Goal: Task Accomplishment & Management: Complete application form

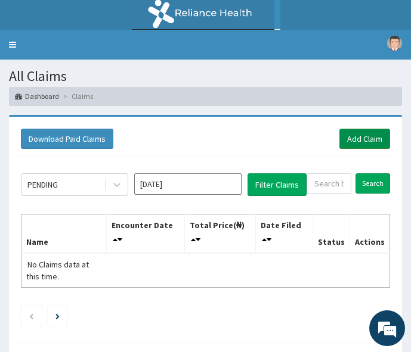
click at [370, 134] on link "Add Claim" at bounding box center [364, 139] width 51 height 20
click at [368, 140] on link "Add Claim" at bounding box center [364, 139] width 51 height 20
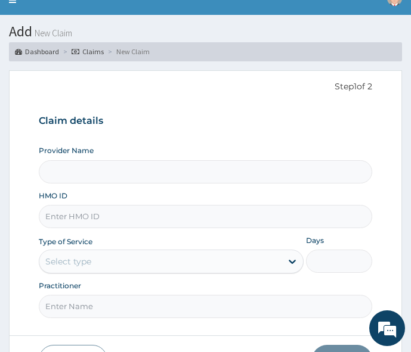
click at [80, 218] on input "HMO ID" at bounding box center [205, 216] width 333 height 23
click at [262, 77] on form "Step 1 of 2 Claim details Provider Name HMO ID Type of Service Select type Days…" at bounding box center [205, 228] width 393 height 316
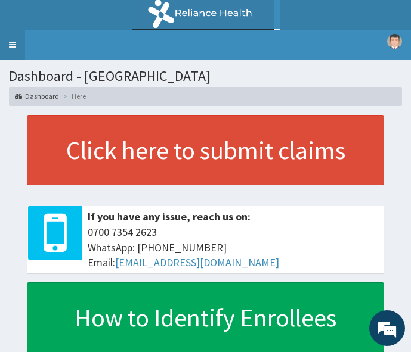
click at [11, 44] on link "Toggle navigation" at bounding box center [12, 45] width 25 height 30
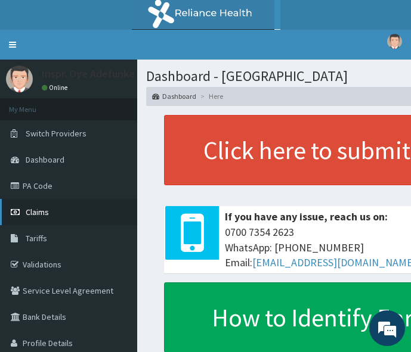
click at [51, 209] on link "Claims" at bounding box center [68, 212] width 137 height 26
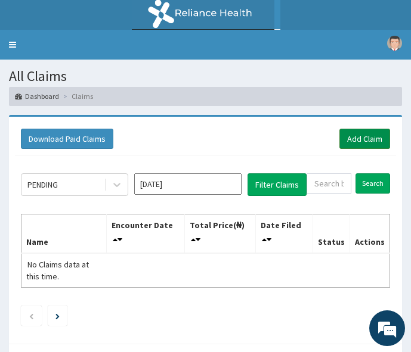
click at [366, 142] on link "Add Claim" at bounding box center [364, 139] width 51 height 20
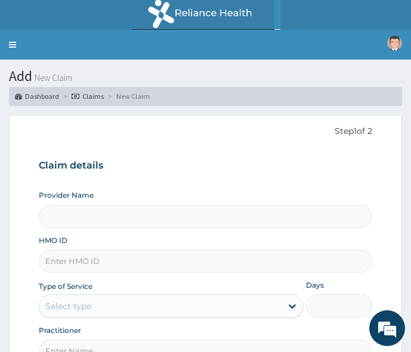
type input "[GEOGRAPHIC_DATA]"
click at [222, 261] on input "HMO ID" at bounding box center [205, 261] width 333 height 23
click at [92, 260] on input "HMO ID" at bounding box center [205, 261] width 333 height 23
type input "EKI/10021/A"
click at [100, 308] on div "Select type" at bounding box center [160, 306] width 242 height 19
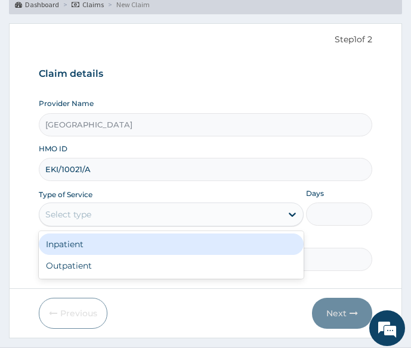
scroll to position [93, 0]
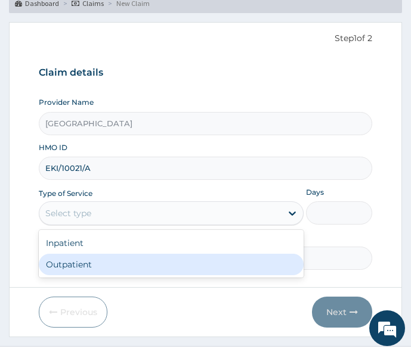
click at [185, 262] on div "Outpatient" at bounding box center [171, 264] width 265 height 21
type input "1"
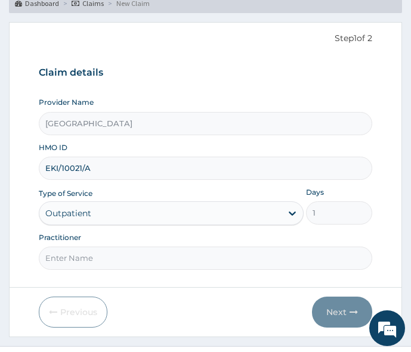
click at [91, 265] on input "Practitioner" at bounding box center [205, 258] width 333 height 23
type input "[PERSON_NAME]"
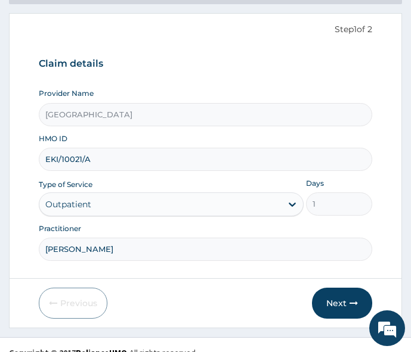
scroll to position [117, 0]
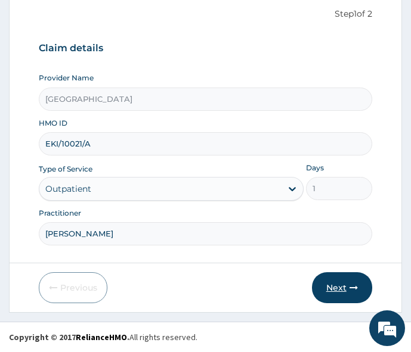
click at [331, 286] on button "Next" at bounding box center [342, 287] width 60 height 31
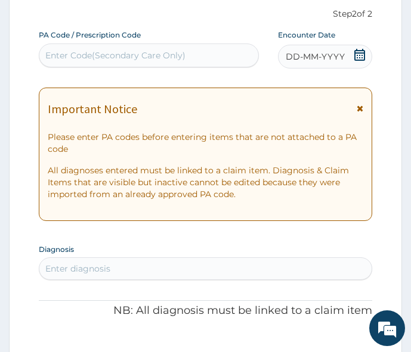
click at [359, 110] on icon at bounding box center [359, 108] width 7 height 8
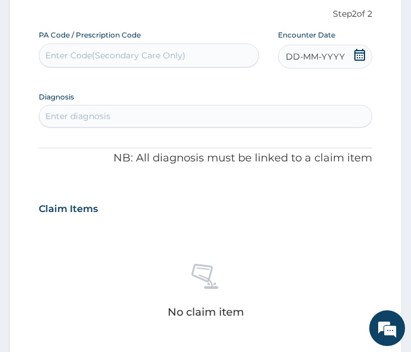
click at [356, 54] on icon at bounding box center [359, 55] width 12 height 12
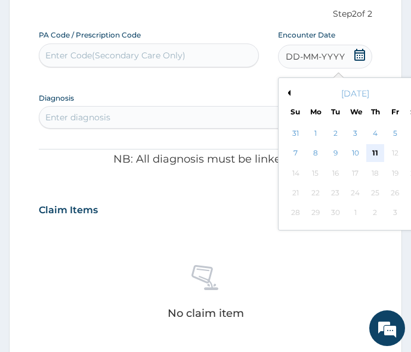
click at [373, 150] on div "11" at bounding box center [375, 154] width 18 height 18
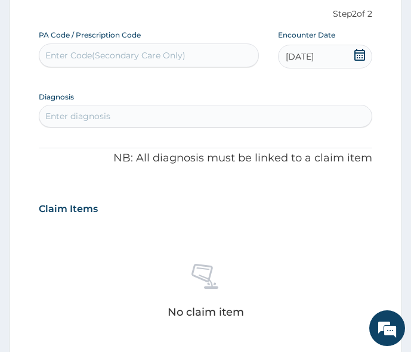
click at [110, 115] on div "Enter diagnosis" at bounding box center [77, 116] width 65 height 12
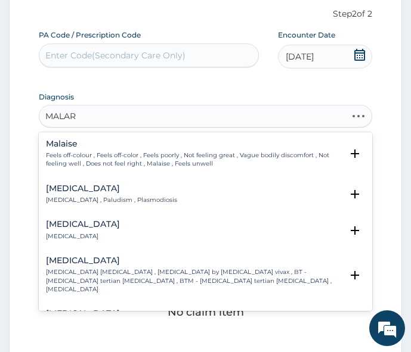
type input "MALARI"
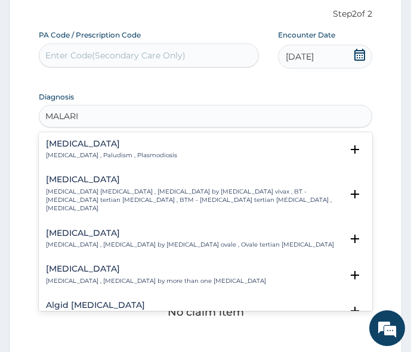
click at [70, 151] on div "[MEDICAL_DATA] [MEDICAL_DATA] , Paludism , Plasmodiosis" at bounding box center [111, 149] width 131 height 21
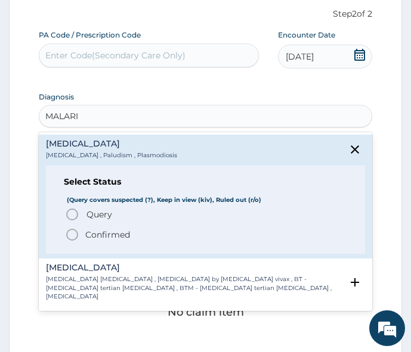
click at [71, 225] on div "Query Query covers suspected (?), Keep in view (kiv), Ruled out (r/o) Confirmed" at bounding box center [205, 224] width 283 height 35
click at [71, 232] on icon "status option filled" at bounding box center [72, 235] width 14 height 14
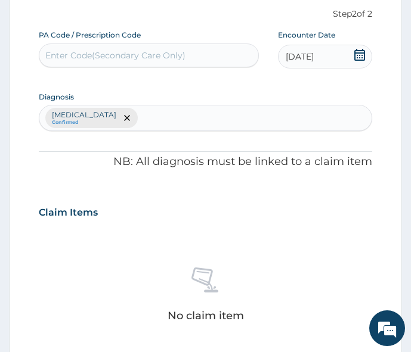
click at [108, 115] on div "[MEDICAL_DATA] Confirmed" at bounding box center [204, 118] width 331 height 25
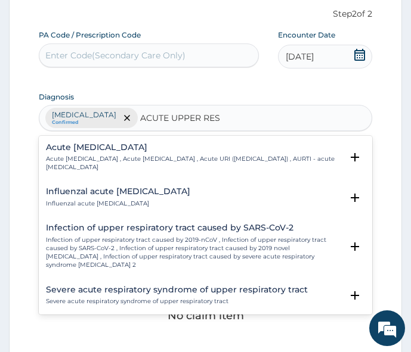
type input "ACUTE UPPER RESP"
click at [91, 164] on p "Acute [MEDICAL_DATA] , Acute [MEDICAL_DATA] , Acute URI ([MEDICAL_DATA]) , AURT…" at bounding box center [193, 163] width 295 height 17
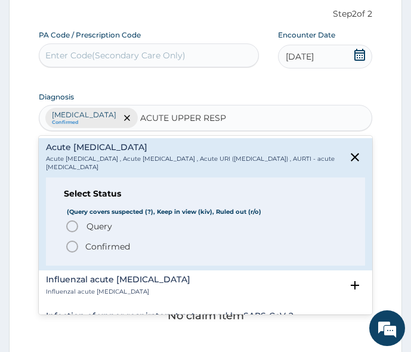
click at [69, 247] on icon "status option filled" at bounding box center [72, 247] width 14 height 14
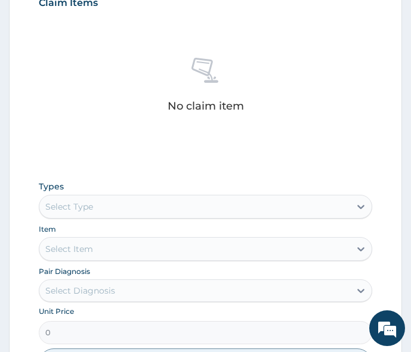
scroll to position [351, 0]
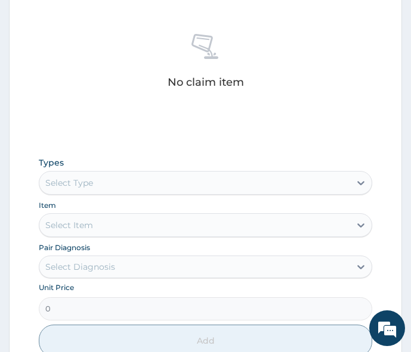
click at [86, 185] on div "Select Type" at bounding box center [69, 183] width 48 height 12
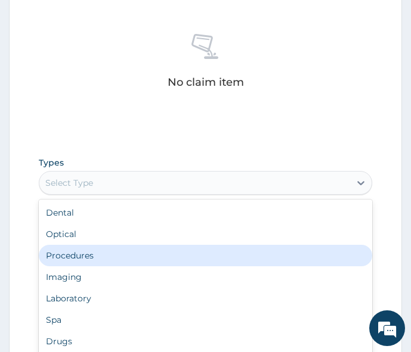
click at [68, 252] on div "Procedures" at bounding box center [205, 255] width 333 height 21
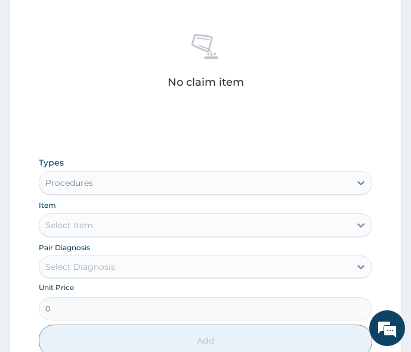
click at [75, 224] on div "Select Item" at bounding box center [69, 225] width 48 height 12
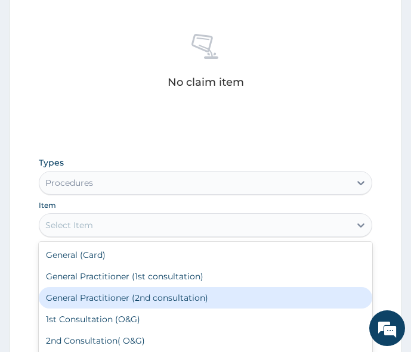
click at [89, 294] on div "General Practitioner (2nd consultation)" at bounding box center [205, 297] width 333 height 21
type input "2500"
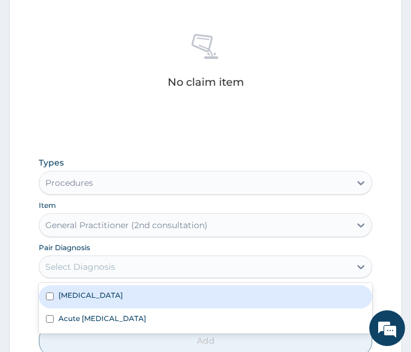
click at [93, 269] on div "Select Diagnosis" at bounding box center [80, 267] width 70 height 12
click at [46, 294] on input "checkbox" at bounding box center [50, 297] width 8 height 8
checkbox input "true"
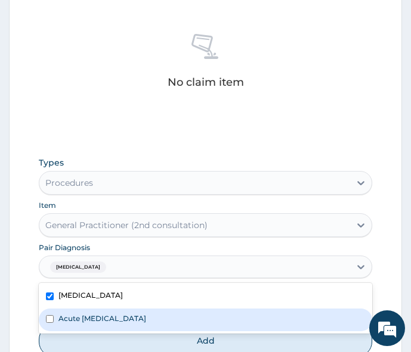
click at [48, 320] on input "checkbox" at bounding box center [50, 319] width 8 height 8
checkbox input "true"
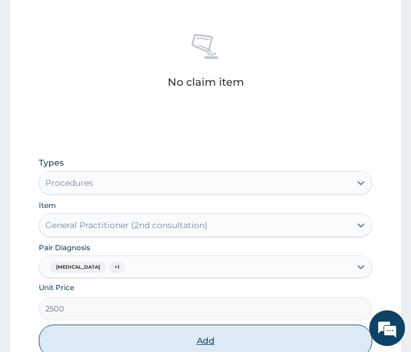
click at [99, 340] on button "Add" at bounding box center [205, 341] width 333 height 32
type input "0"
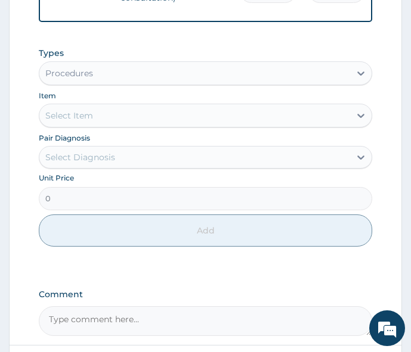
scroll to position [411, 0]
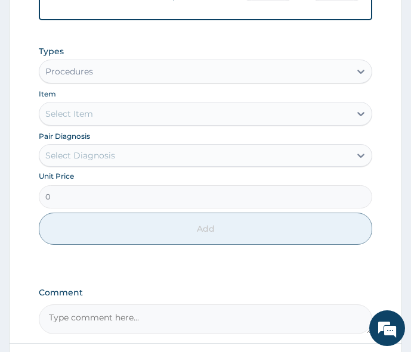
click at [98, 73] on div "Procedures" at bounding box center [194, 71] width 310 height 19
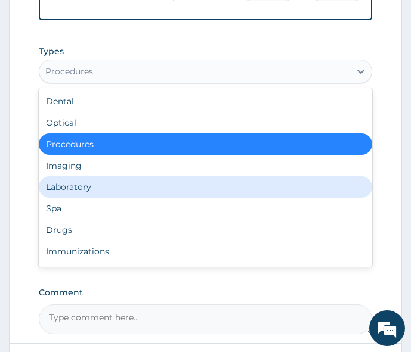
click at [75, 187] on div "Laboratory" at bounding box center [205, 186] width 333 height 21
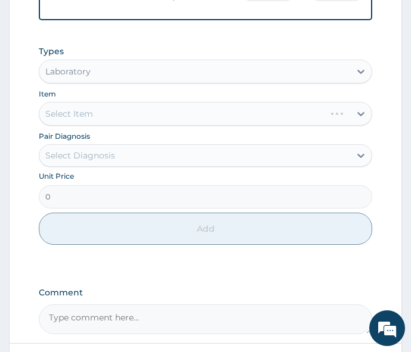
click at [82, 119] on div "Select Item" at bounding box center [205, 114] width 333 height 24
click at [107, 119] on div "Select Item" at bounding box center [194, 113] width 310 height 19
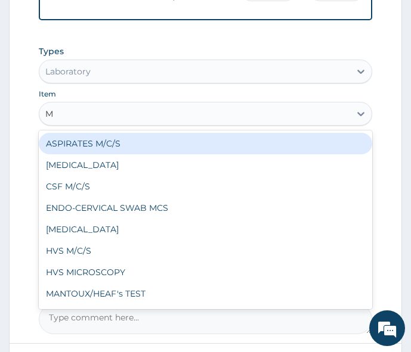
type input "MP"
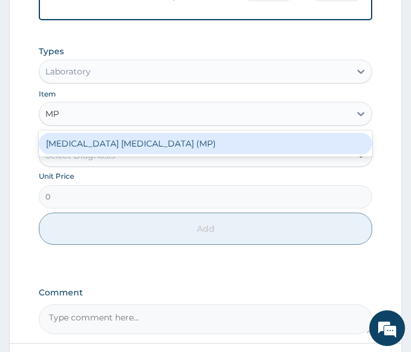
click at [96, 146] on div "[MEDICAL_DATA] [MEDICAL_DATA] (MP)" at bounding box center [205, 143] width 333 height 21
type input "1400"
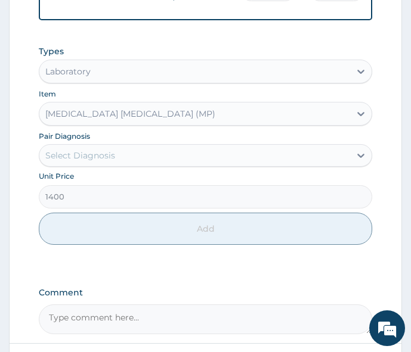
click at [103, 151] on div "Select Diagnosis" at bounding box center [194, 155] width 310 height 19
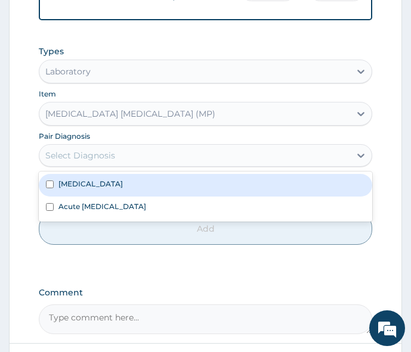
click at [52, 193] on div "[MEDICAL_DATA]" at bounding box center [205, 185] width 333 height 23
checkbox input "true"
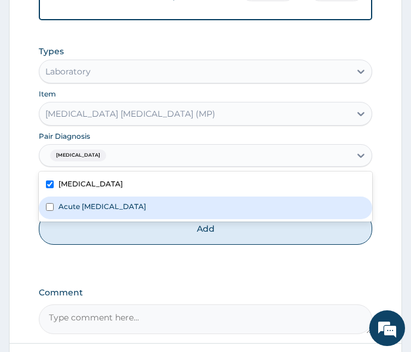
click at [51, 216] on div "Acute [MEDICAL_DATA]" at bounding box center [205, 208] width 333 height 23
checkbox input "true"
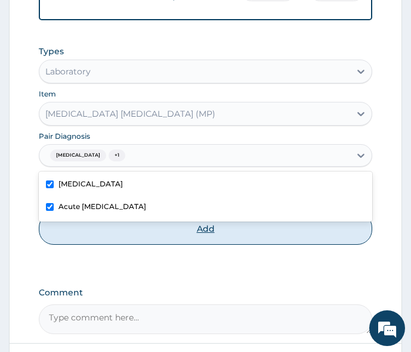
click at [81, 240] on button "Add" at bounding box center [205, 229] width 333 height 32
type input "0"
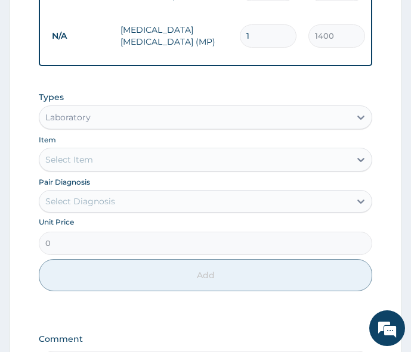
click at [76, 117] on div "Laboratory" at bounding box center [67, 117] width 45 height 12
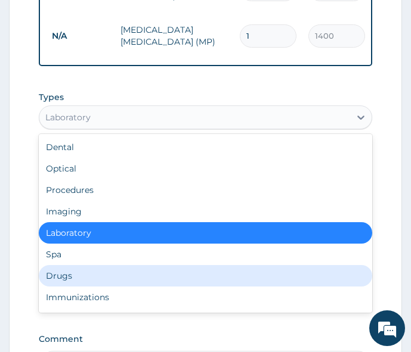
click at [65, 274] on div "Drugs" at bounding box center [205, 275] width 333 height 21
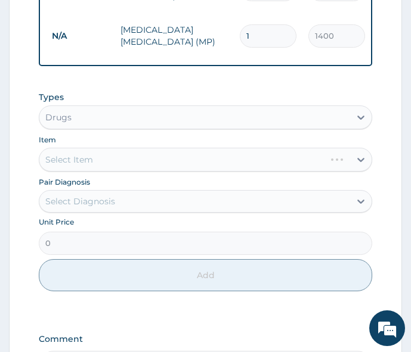
click at [123, 163] on div "Select Item" at bounding box center [205, 160] width 333 height 24
click at [116, 160] on div "Select Item" at bounding box center [205, 160] width 333 height 24
click at [94, 153] on div "Select Item" at bounding box center [194, 159] width 310 height 19
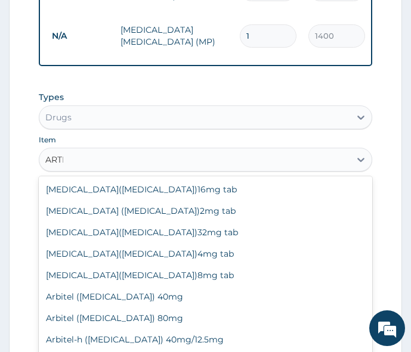
type input "ARTHE"
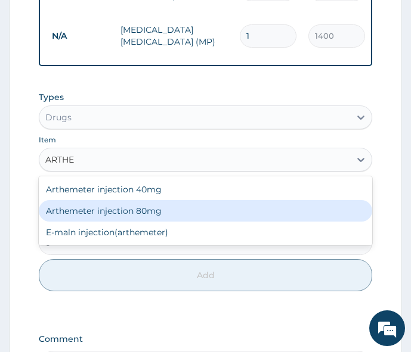
click at [106, 213] on div "Arthemeter injection 80mg" at bounding box center [205, 210] width 333 height 21
type input "420"
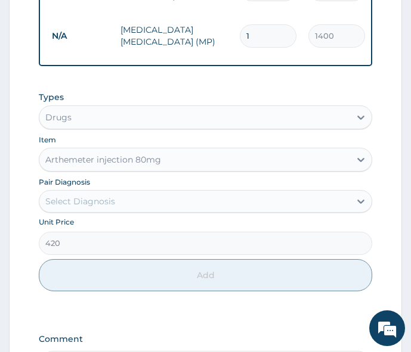
click at [78, 200] on div "Select Diagnosis" at bounding box center [80, 202] width 70 height 12
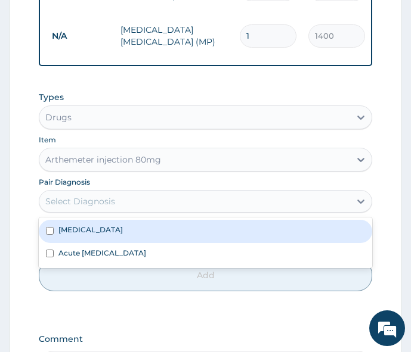
click at [83, 225] on label "[MEDICAL_DATA]" at bounding box center [90, 230] width 64 height 10
checkbox input "true"
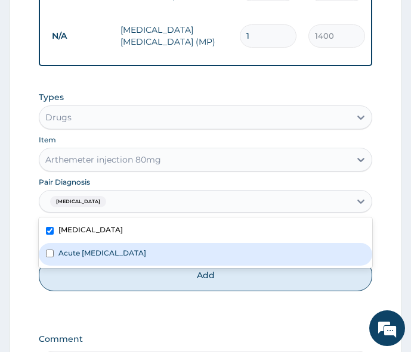
click at [76, 257] on div "Acute [MEDICAL_DATA]" at bounding box center [205, 254] width 333 height 23
checkbox input "true"
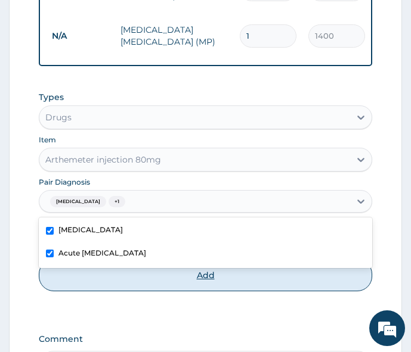
click at [86, 275] on button "Add" at bounding box center [205, 275] width 333 height 32
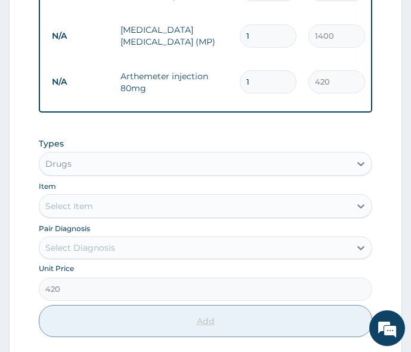
type input "0"
click at [89, 202] on div "Select Item" at bounding box center [69, 206] width 48 height 12
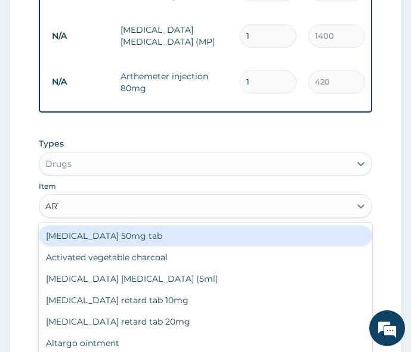
type input "ARTE"
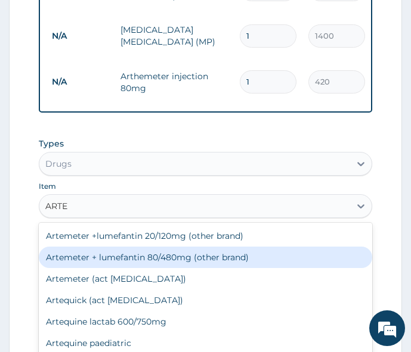
click at [101, 247] on div "Artemeter + lumefantin 80/480mg (other brand)" at bounding box center [205, 257] width 333 height 21
type input "192"
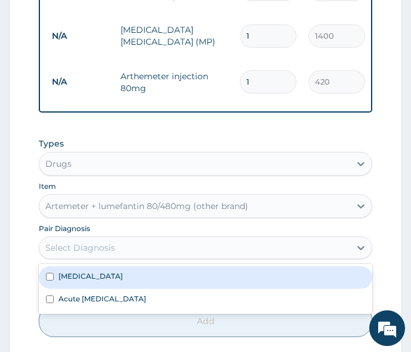
click at [97, 242] on div "Select Diagnosis" at bounding box center [80, 248] width 70 height 12
click at [80, 266] on div "[MEDICAL_DATA]" at bounding box center [205, 277] width 333 height 23
checkbox input "true"
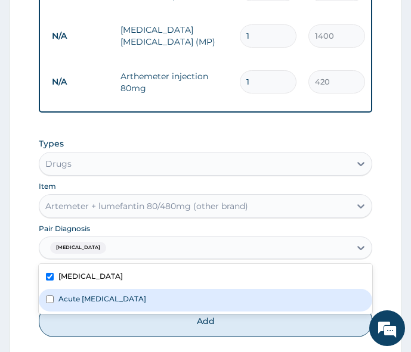
click at [75, 298] on div "Acute [MEDICAL_DATA]" at bounding box center [205, 300] width 333 height 23
checkbox input "true"
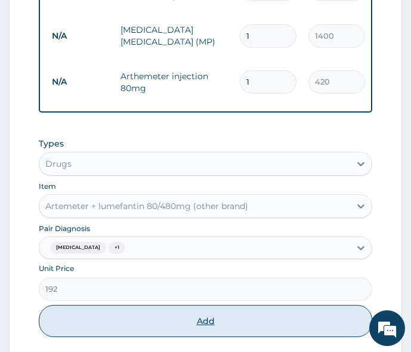
click at [128, 315] on button "Add" at bounding box center [205, 321] width 333 height 32
type input "0"
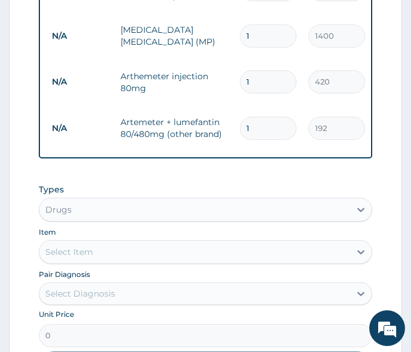
click at [123, 246] on div "Select Item" at bounding box center [194, 252] width 310 height 19
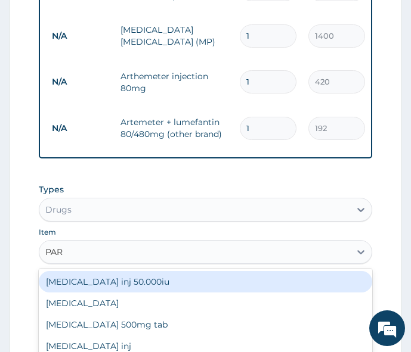
type input "PARA"
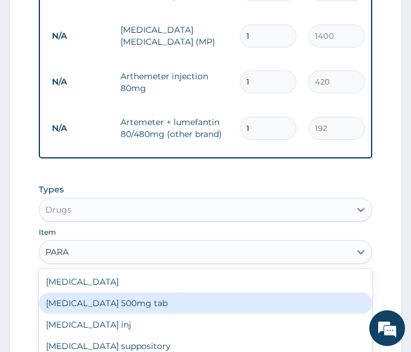
click at [89, 293] on div "[MEDICAL_DATA] 500mg tab" at bounding box center [205, 303] width 333 height 21
type input "10"
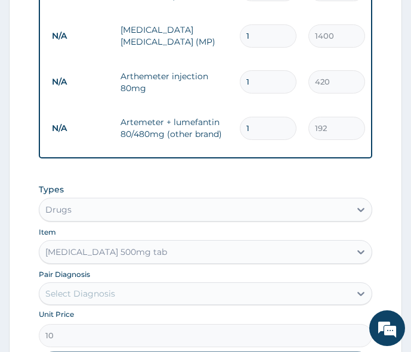
click at [87, 288] on div "Select Diagnosis" at bounding box center [80, 294] width 70 height 12
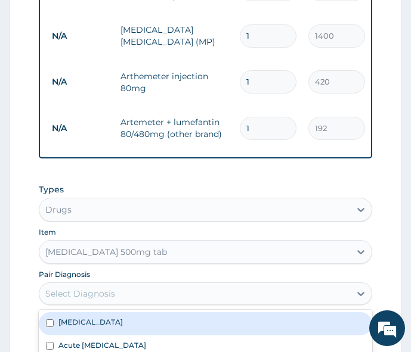
click at [72, 317] on label "[MEDICAL_DATA]" at bounding box center [90, 322] width 64 height 10
checkbox input "true"
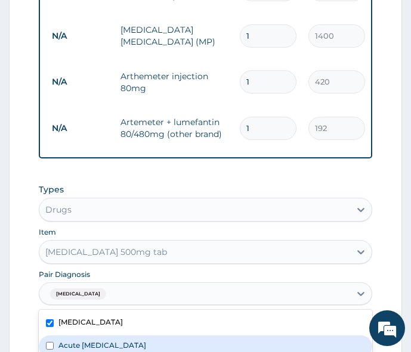
click at [55, 336] on div "Acute [MEDICAL_DATA]" at bounding box center [205, 347] width 333 height 23
checkbox input "true"
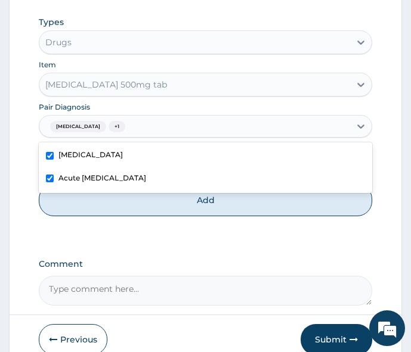
scroll to position [581, 0]
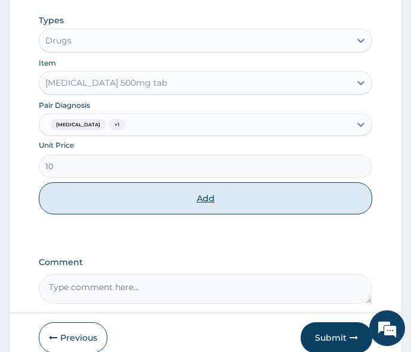
click at [175, 191] on button "Add" at bounding box center [205, 198] width 333 height 32
type input "0"
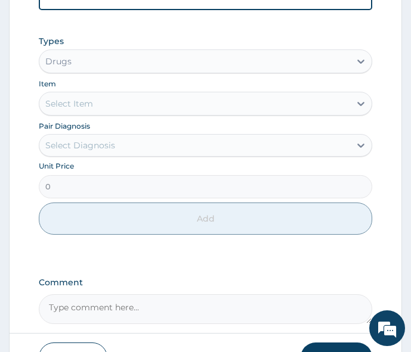
scroll to position [584, 0]
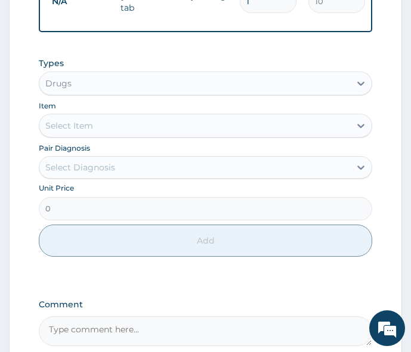
click at [64, 120] on div "Select Item" at bounding box center [69, 126] width 48 height 12
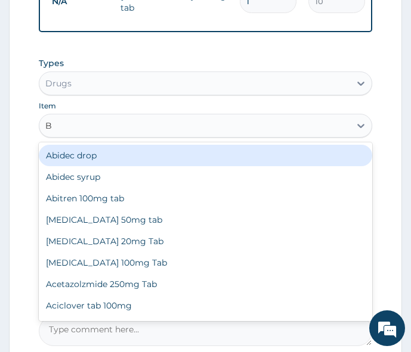
type input "BC"
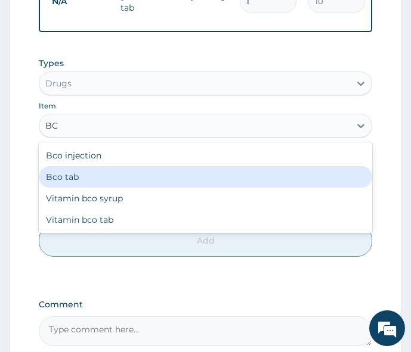
click at [67, 166] on div "Bco tab" at bounding box center [205, 176] width 333 height 21
type input "18"
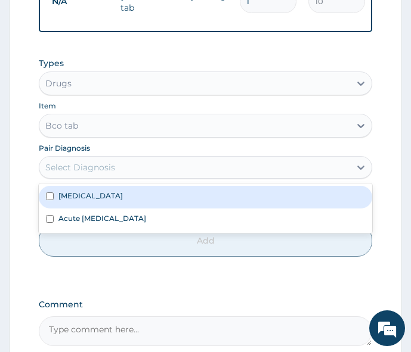
click at [111, 162] on div "Select Diagnosis" at bounding box center [80, 168] width 70 height 12
click at [88, 186] on div "[MEDICAL_DATA]" at bounding box center [205, 197] width 333 height 23
checkbox input "true"
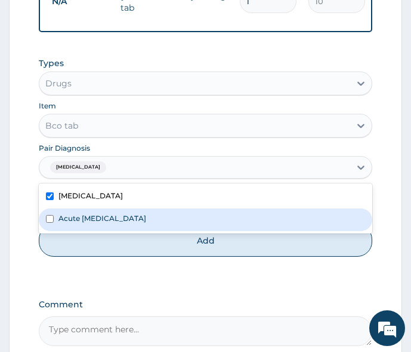
click at [76, 213] on label "Acute [MEDICAL_DATA]" at bounding box center [102, 218] width 88 height 10
checkbox input "true"
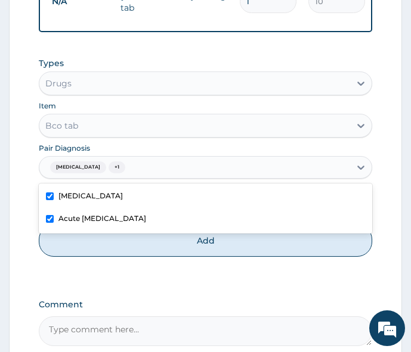
click at [96, 216] on div "[MEDICAL_DATA] Acute [MEDICAL_DATA]" at bounding box center [205, 209] width 333 height 50
click at [101, 225] on button "Add" at bounding box center [205, 241] width 333 height 32
type input "0"
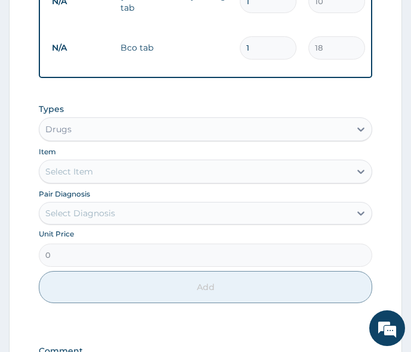
click at [91, 166] on div "Select Item" at bounding box center [69, 172] width 48 height 12
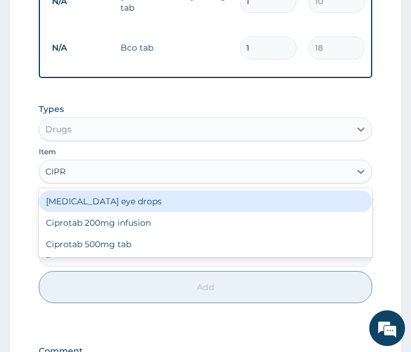
type input "[MEDICAL_DATA]"
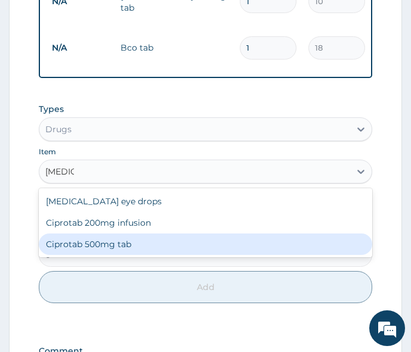
click at [87, 234] on div "Ciprotab 500mg tab" at bounding box center [205, 244] width 333 height 21
type input "150"
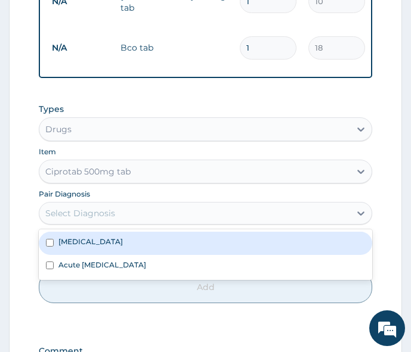
click at [87, 207] on div "Select Diagnosis" at bounding box center [80, 213] width 70 height 12
click at [79, 237] on label "[MEDICAL_DATA]" at bounding box center [90, 242] width 64 height 10
checkbox input "true"
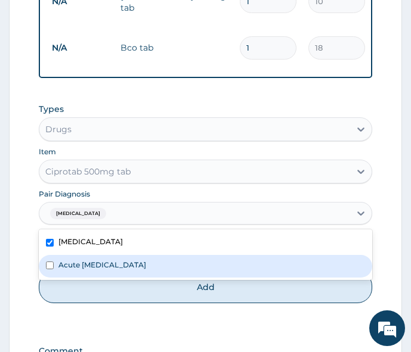
click at [79, 260] on label "Acute [MEDICAL_DATA]" at bounding box center [102, 265] width 88 height 10
checkbox input "true"
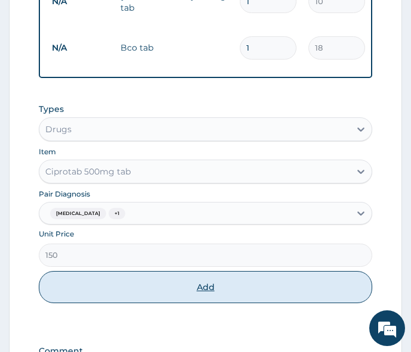
click at [122, 271] on button "Add" at bounding box center [205, 287] width 333 height 32
type input "0"
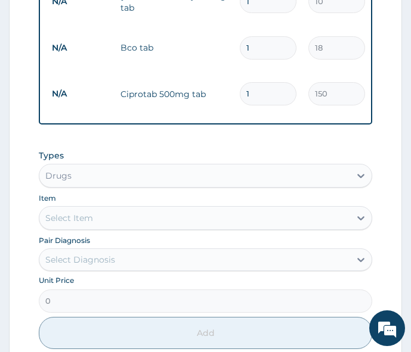
click at [111, 209] on div "Select Item" at bounding box center [194, 218] width 310 height 19
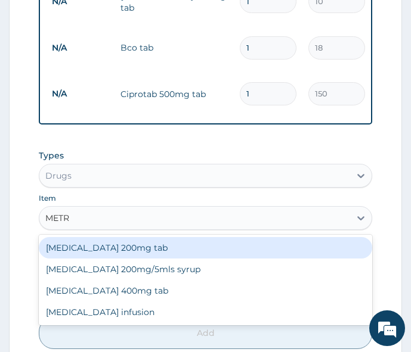
type input "METRO"
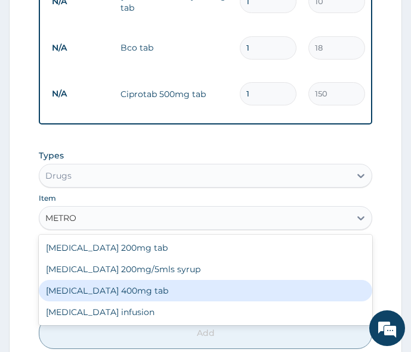
click at [49, 280] on div "[MEDICAL_DATA] 400mg tab" at bounding box center [205, 290] width 333 height 21
type input "42"
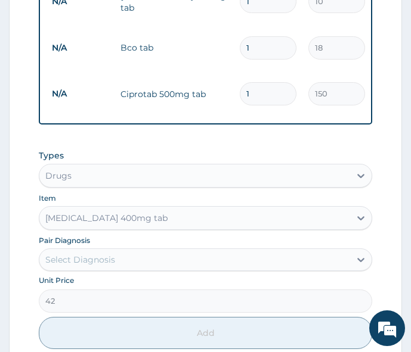
click at [80, 254] on div "Select Diagnosis" at bounding box center [80, 260] width 70 height 12
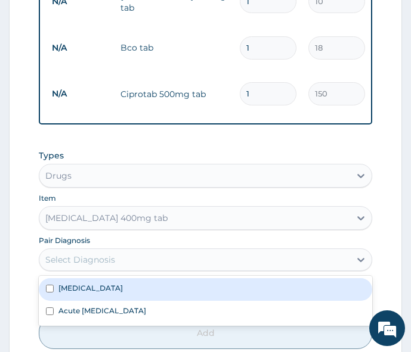
click at [67, 283] on label "[MEDICAL_DATA]" at bounding box center [90, 288] width 64 height 10
checkbox input "true"
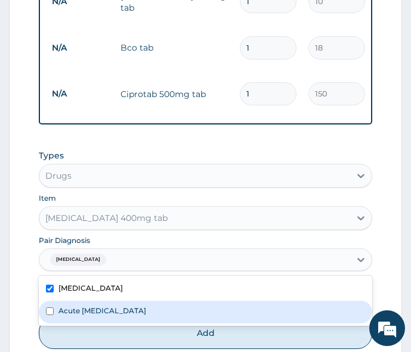
click at [66, 306] on label "Acute [MEDICAL_DATA]" at bounding box center [102, 311] width 88 height 10
checkbox input "true"
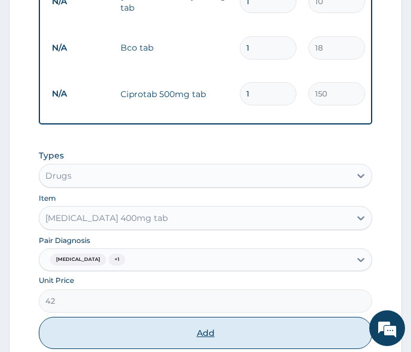
click at [80, 317] on button "Add" at bounding box center [205, 333] width 333 height 32
type input "0"
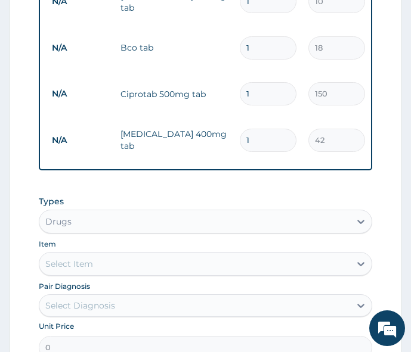
click at [104, 255] on div "Select Item" at bounding box center [194, 264] width 310 height 19
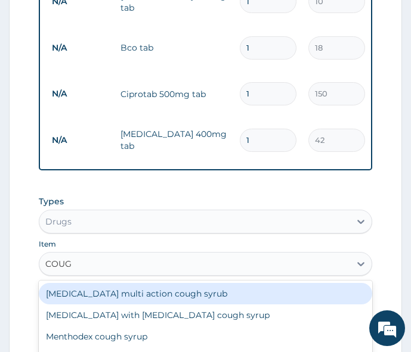
type input "COUGH"
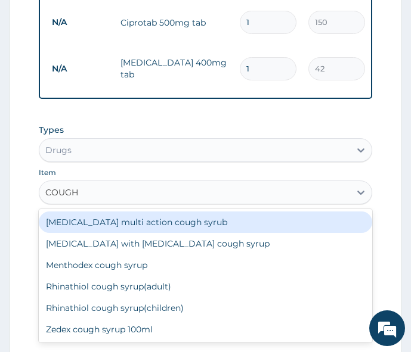
scroll to position [658, 0]
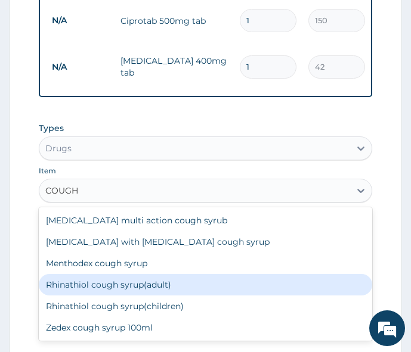
click at [89, 274] on div "Rhinathiol cough syrup(adult)" at bounding box center [205, 284] width 333 height 21
type input "1440"
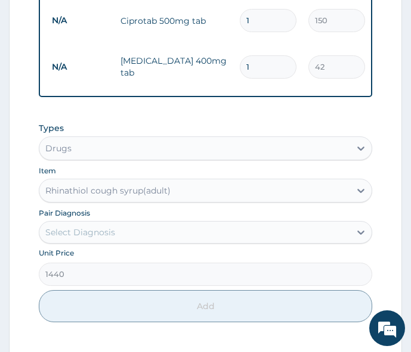
click at [97, 227] on div "Select Diagnosis" at bounding box center [80, 233] width 70 height 12
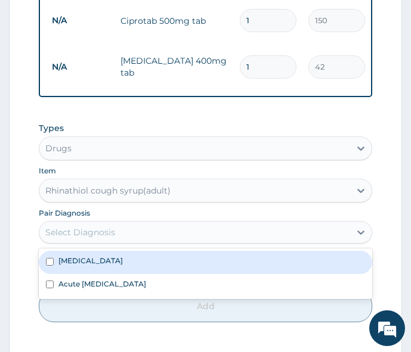
click at [97, 251] on div "[MEDICAL_DATA]" at bounding box center [205, 262] width 333 height 23
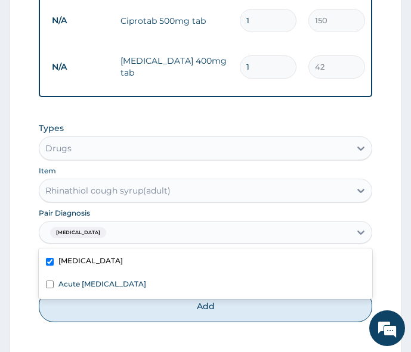
click at [97, 251] on div "[MEDICAL_DATA]" at bounding box center [205, 262] width 333 height 23
checkbox input "false"
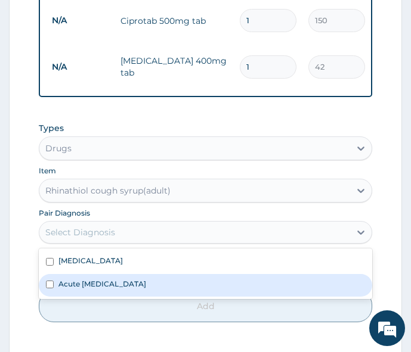
click at [97, 279] on label "Acute [MEDICAL_DATA]" at bounding box center [102, 284] width 88 height 10
checkbox input "true"
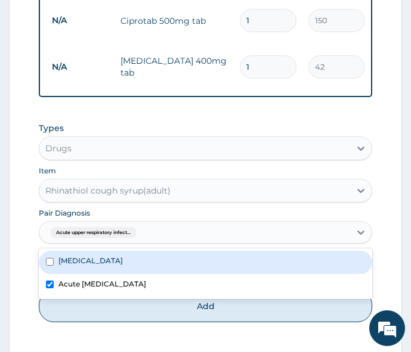
click at [86, 251] on div "[MEDICAL_DATA]" at bounding box center [205, 262] width 333 height 23
checkbox input "true"
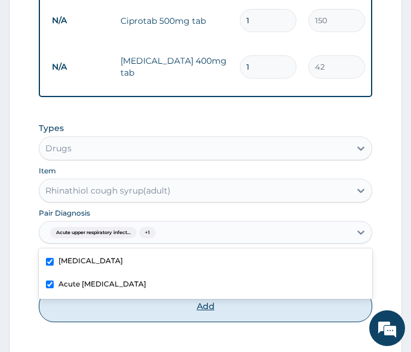
click at [119, 290] on button "Add" at bounding box center [205, 306] width 333 height 32
type input "0"
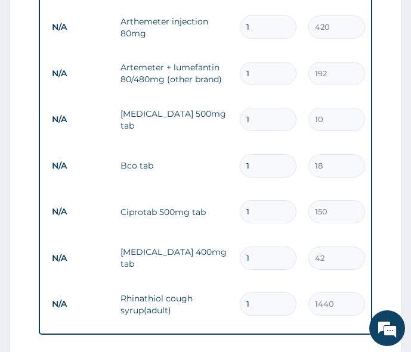
scroll to position [464, 0]
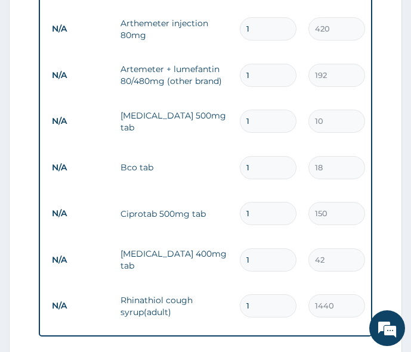
click at [257, 17] on input "1" at bounding box center [268, 28] width 57 height 23
type input "0.00"
type input "3"
type input "1260.00"
type input "3"
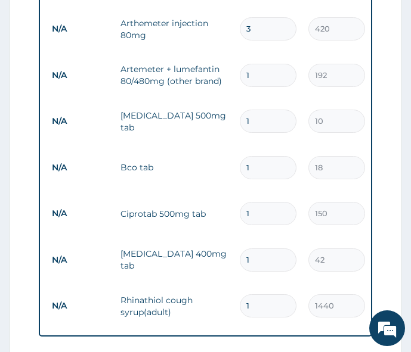
click at [263, 64] on input "1" at bounding box center [268, 75] width 57 height 23
type input "0.00"
type input "3"
type input "576.00"
type input "3"
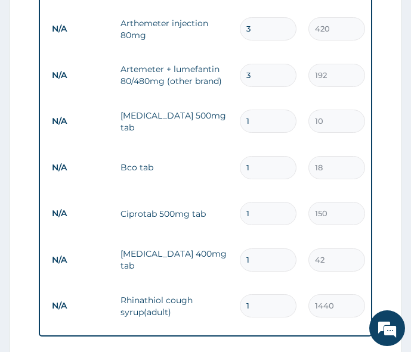
click at [265, 110] on input "1" at bounding box center [268, 121] width 57 height 23
type input "0.00"
type input "3"
type input "30.00"
type input "30"
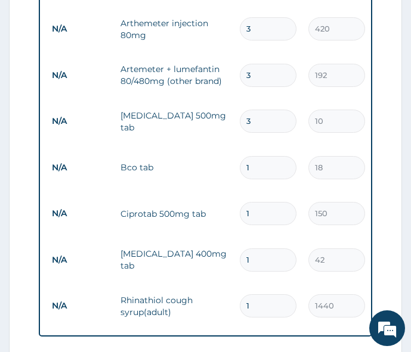
type input "300.00"
type input "30"
click at [267, 156] on input "1" at bounding box center [268, 167] width 57 height 23
type input "0.00"
type input "1"
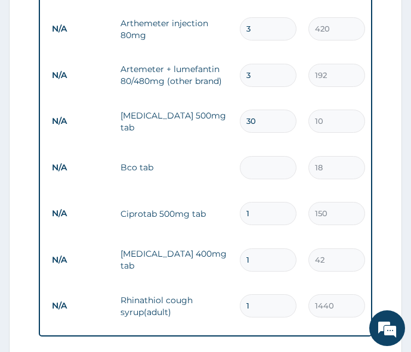
type input "18.00"
type input "10"
type input "180.00"
type input "10"
click at [267, 202] on input "1" at bounding box center [268, 213] width 57 height 23
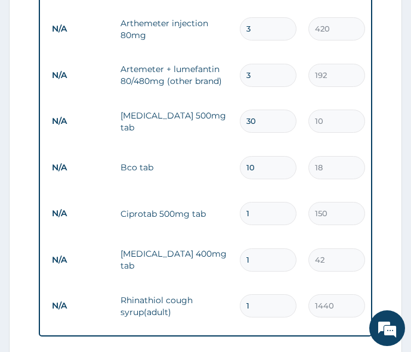
type input "0.00"
type input "1"
type input "150.00"
type input "10"
type input "1500.00"
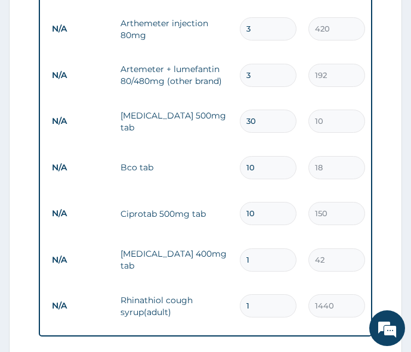
type input "10"
click at [267, 249] on input "1" at bounding box center [268, 260] width 57 height 23
type input "0.00"
type input "3"
type input "126.00"
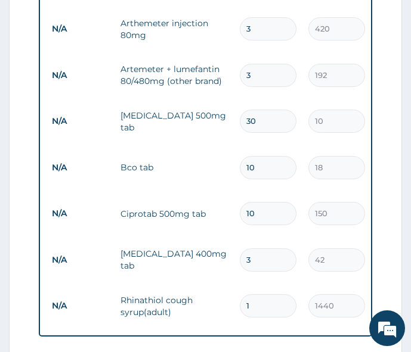
type input "30"
type input "1260.00"
click at [257, 249] on input "30" at bounding box center [268, 260] width 57 height 23
type input "3"
type input "126.00"
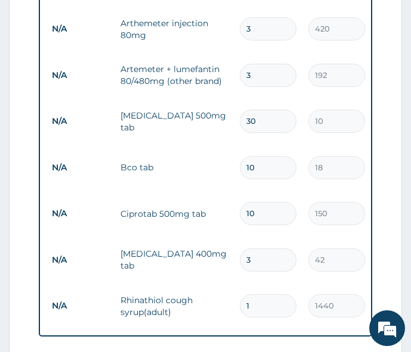
type input "0.00"
type input "1"
type input "42.00"
type input "15"
type input "630.00"
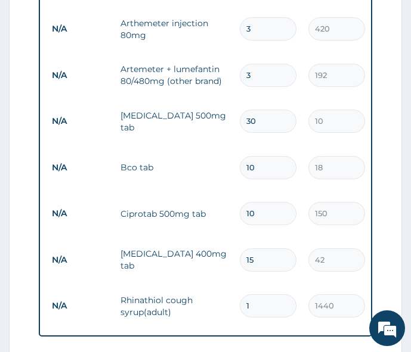
type input "15"
click at [261, 294] on input "1" at bounding box center [268, 305] width 57 height 23
click at [200, 318] on div "PA Code / Prescription Code Enter Code(Secondary Care Only) Encounter Date [DAT…" at bounding box center [205, 167] width 333 height 968
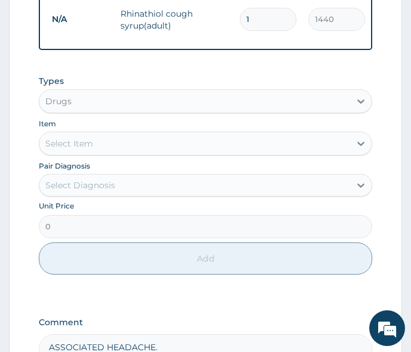
scroll to position [830, 0]
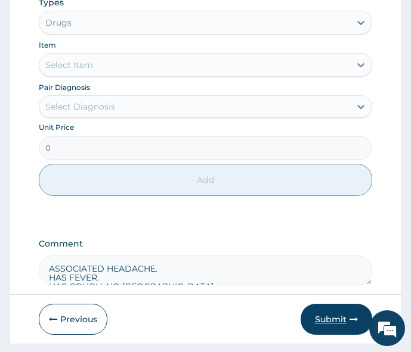
type textarea "ASSOCIATED HEADACHE. HAS FEVER. HAS COUGH. NO [GEOGRAPHIC_DATA]."
click at [334, 304] on button "Submit" at bounding box center [336, 319] width 72 height 31
